Goal: Task Accomplishment & Management: Use online tool/utility

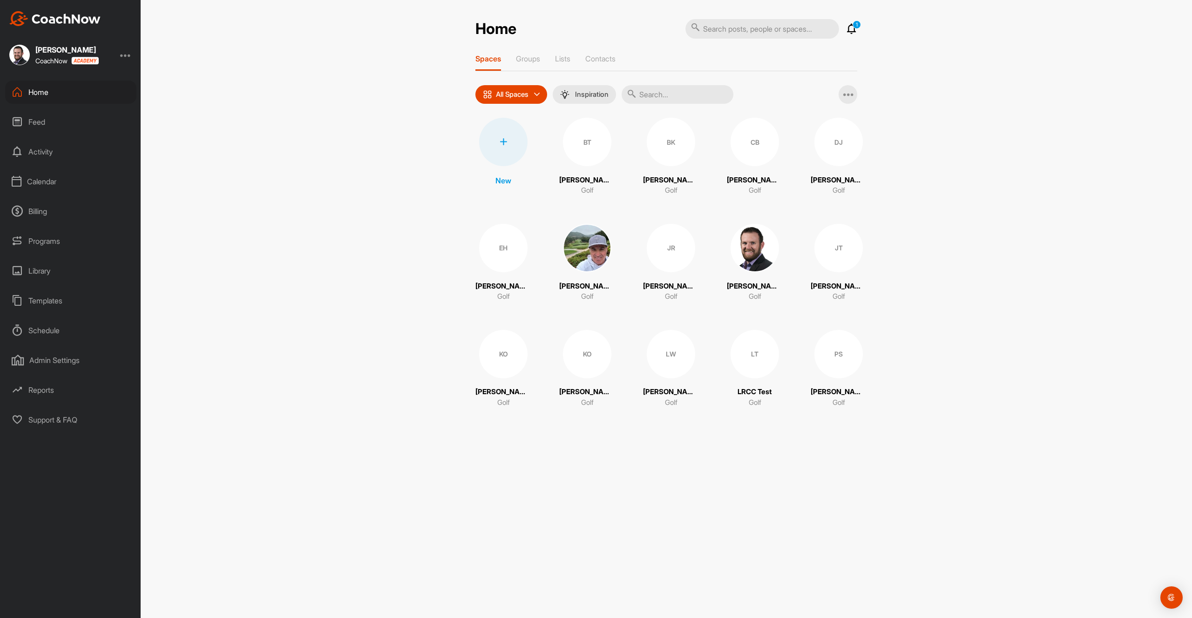
click at [56, 297] on div "Templates" at bounding box center [70, 300] width 131 height 23
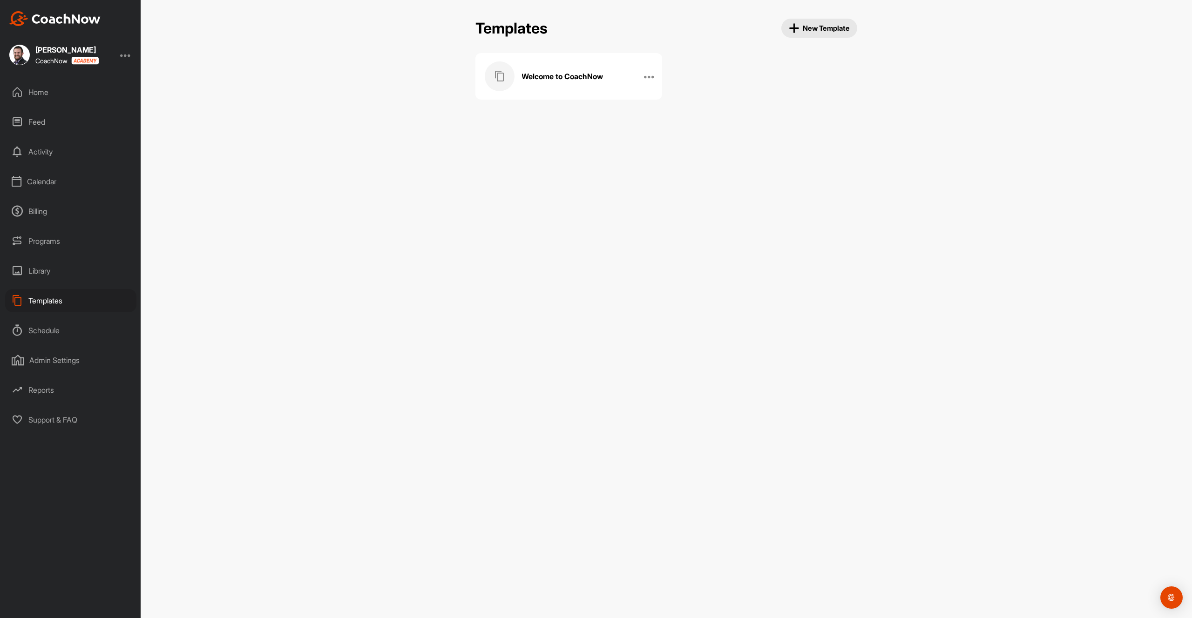
click at [579, 84] on div "Welcome to CoachNow" at bounding box center [559, 76] width 149 height 30
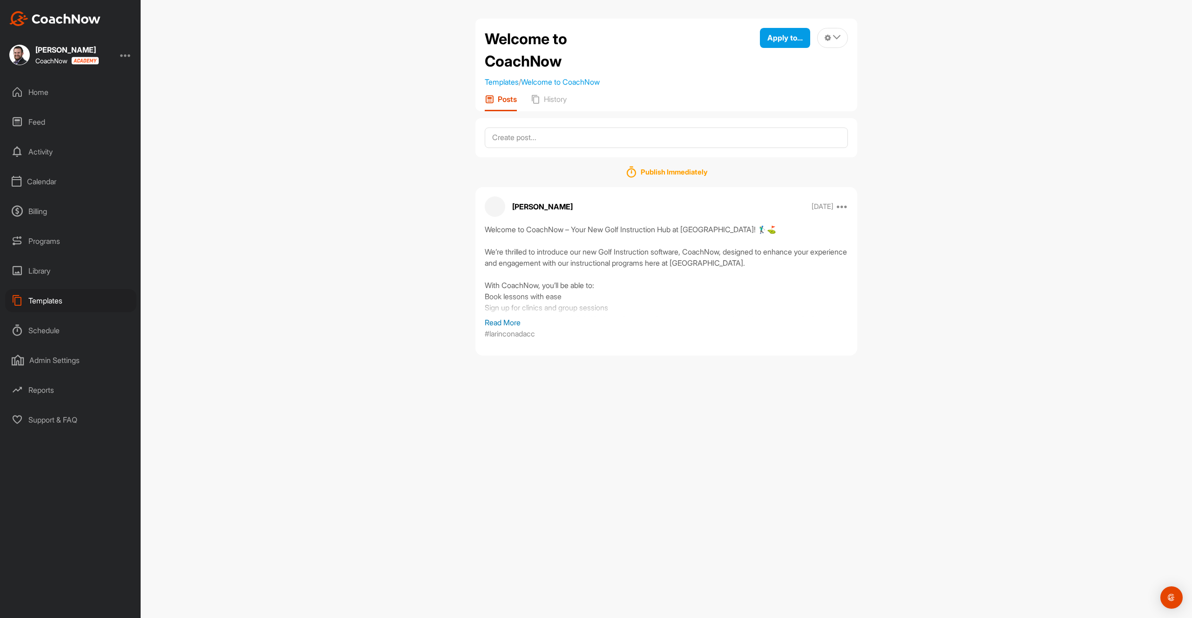
click at [508, 323] on p "Read More" at bounding box center [666, 322] width 363 height 11
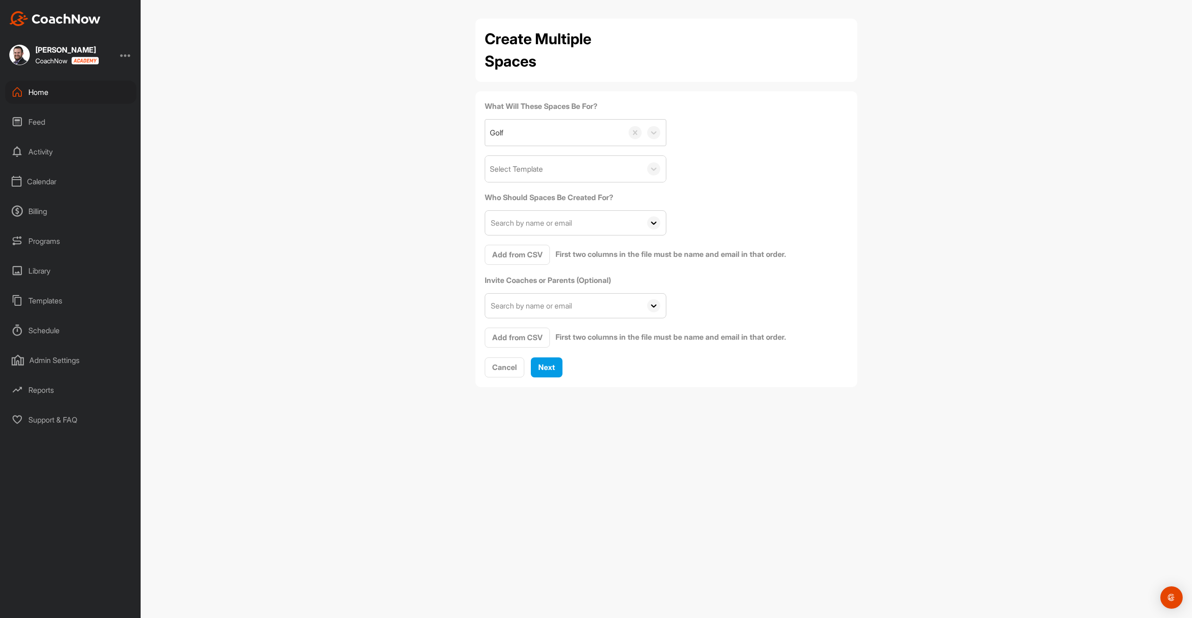
click at [581, 168] on div "Select Template" at bounding box center [563, 169] width 156 height 26
click at [574, 195] on div "Welcome to CoachNow" at bounding box center [575, 198] width 181 height 19
click at [527, 251] on span "Add from CSV" at bounding box center [517, 254] width 50 height 9
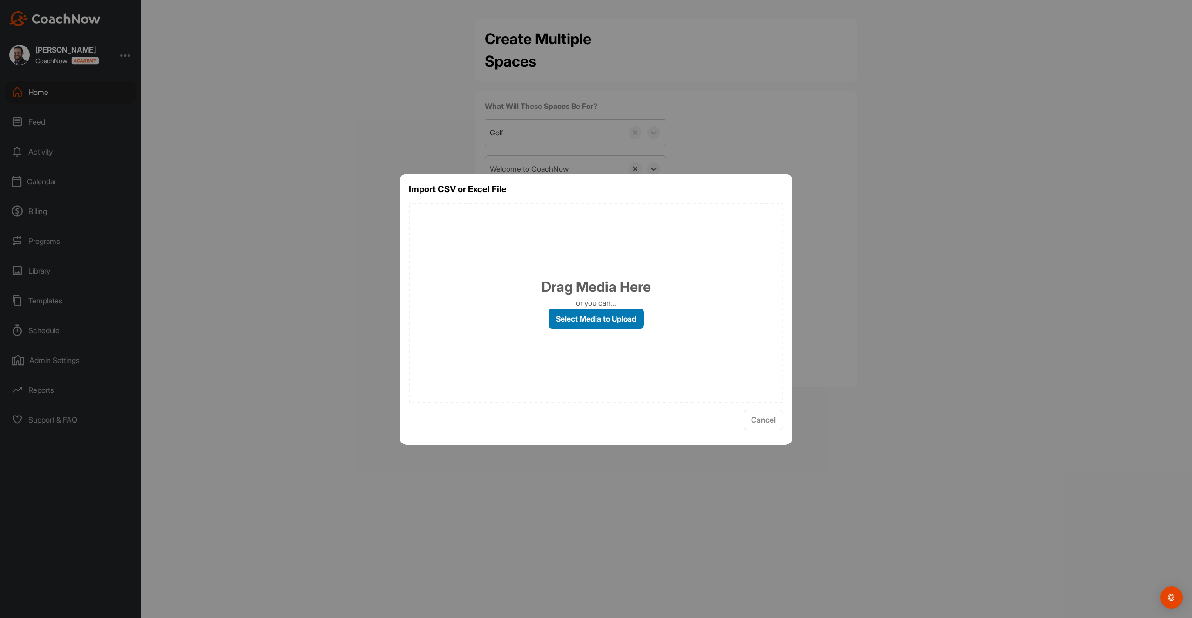
click at [592, 320] on label "Select Media to Upload" at bounding box center [596, 319] width 95 height 20
click at [0, 0] on input "Select Media to Upload" at bounding box center [0, 0] width 0 height 0
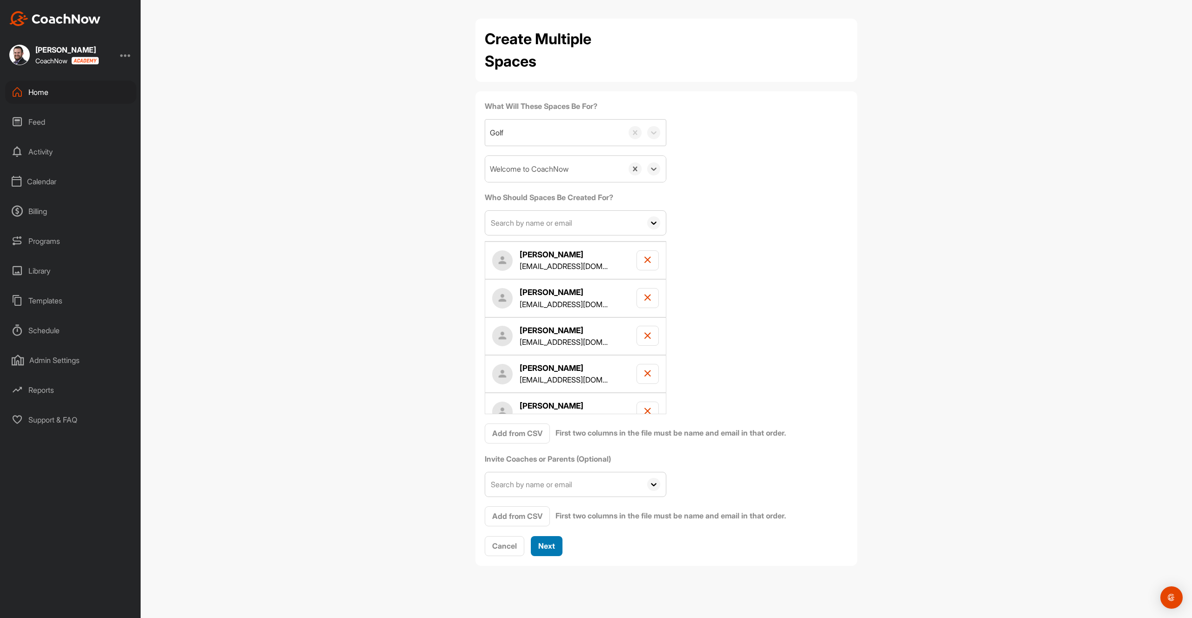
click at [552, 552] on button "Next" at bounding box center [547, 546] width 32 height 20
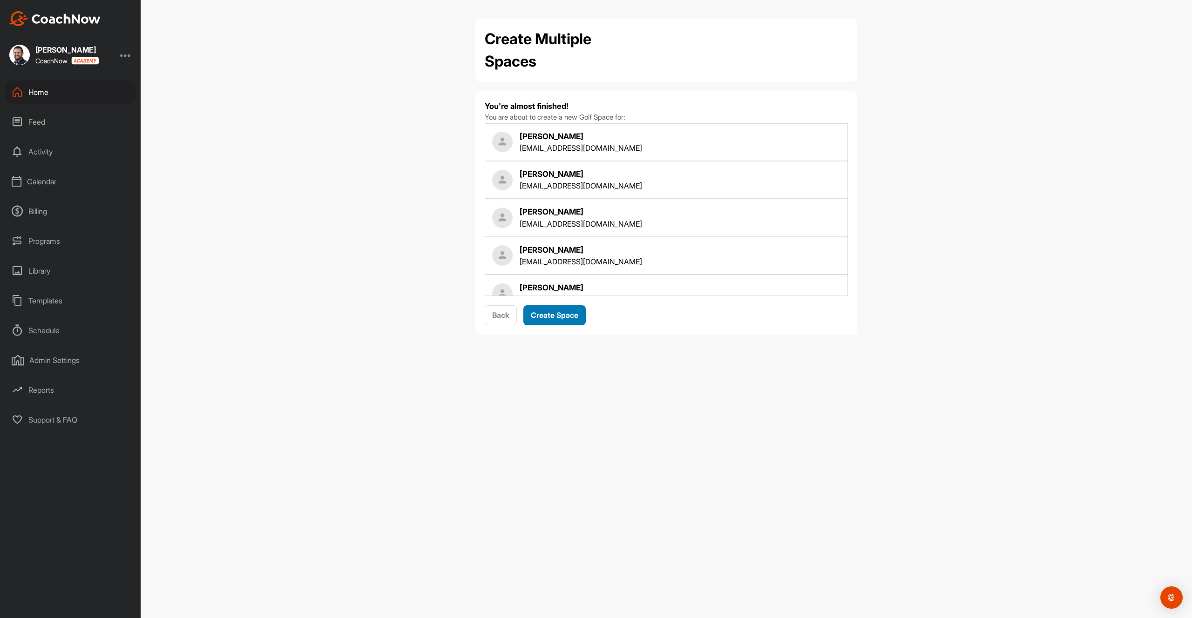
click at [548, 306] on button "Create Space" at bounding box center [554, 315] width 62 height 20
click at [651, 402] on div "Create Multiple Spaces You're almost finished! You are about to create a new Go…" at bounding box center [666, 309] width 1051 height 618
click at [534, 567] on div "Create Multiple Spaces You're almost finished! You are about to create a new Go…" at bounding box center [666, 309] width 1051 height 618
click at [448, 534] on div "Create Multiple Spaces You're almost finished! You are about to create a new Go…" at bounding box center [666, 309] width 1051 height 618
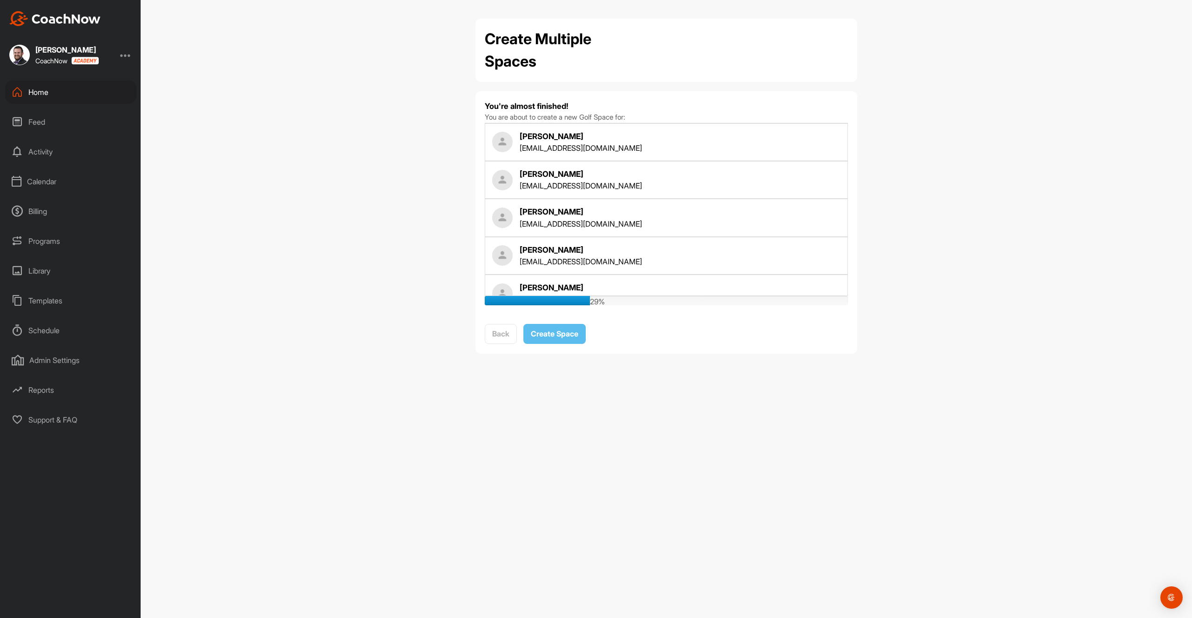
click at [626, 54] on div "Create Multiple Spaces" at bounding box center [666, 50] width 363 height 45
click at [641, 444] on div "Create Multiple Spaces You're almost finished! You are about to create a new Go…" at bounding box center [666, 309] width 1051 height 618
